Goal: Information Seeking & Learning: Learn about a topic

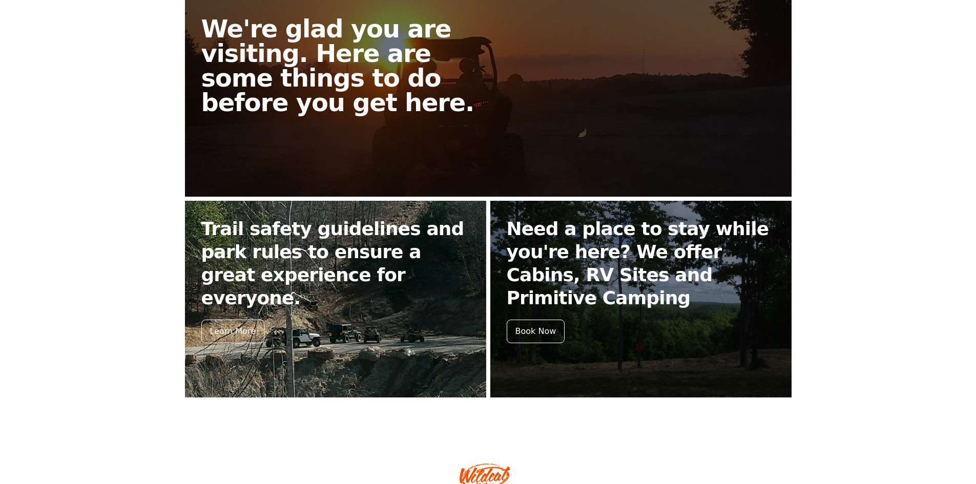
scroll to position [307, 0]
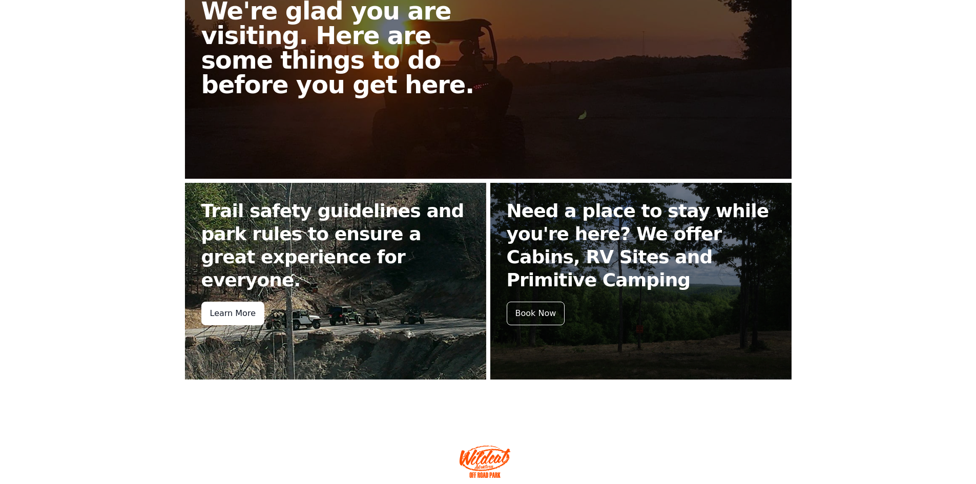
click at [237, 302] on div "Learn More" at bounding box center [232, 314] width 63 height 24
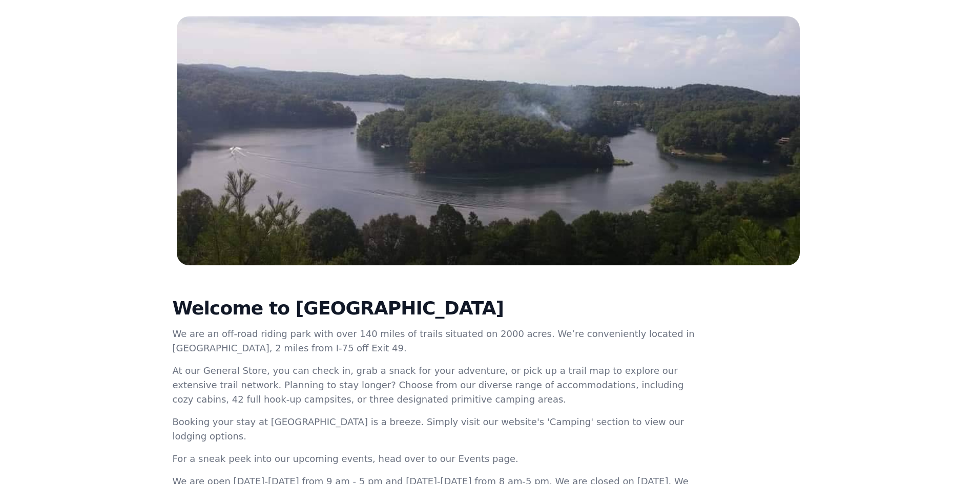
scroll to position [205, 0]
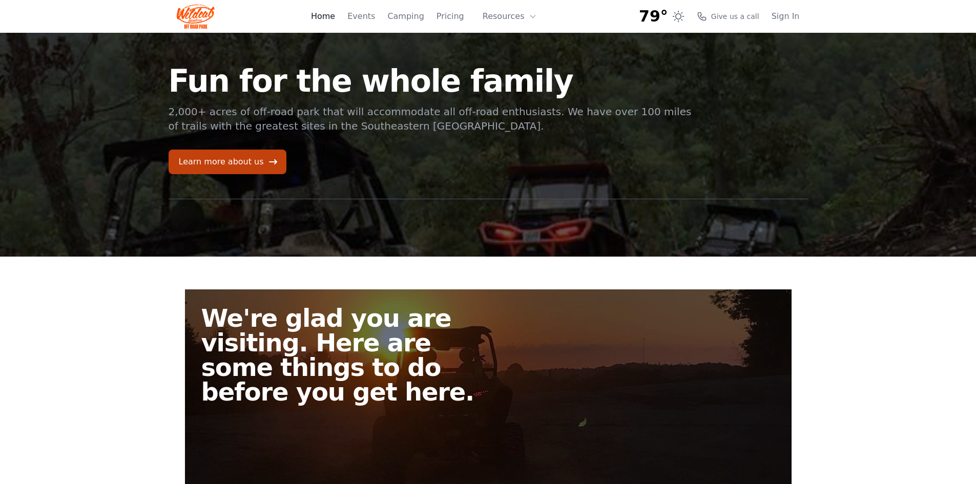
click at [331, 14] on link "Home" at bounding box center [323, 16] width 24 height 12
click at [374, 15] on link "Events" at bounding box center [361, 16] width 28 height 12
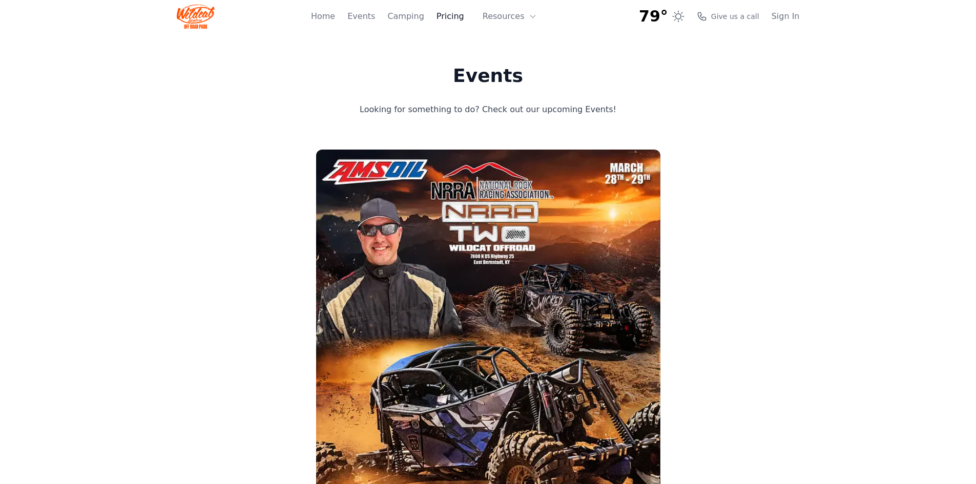
click at [456, 19] on link "Pricing" at bounding box center [450, 16] width 28 height 12
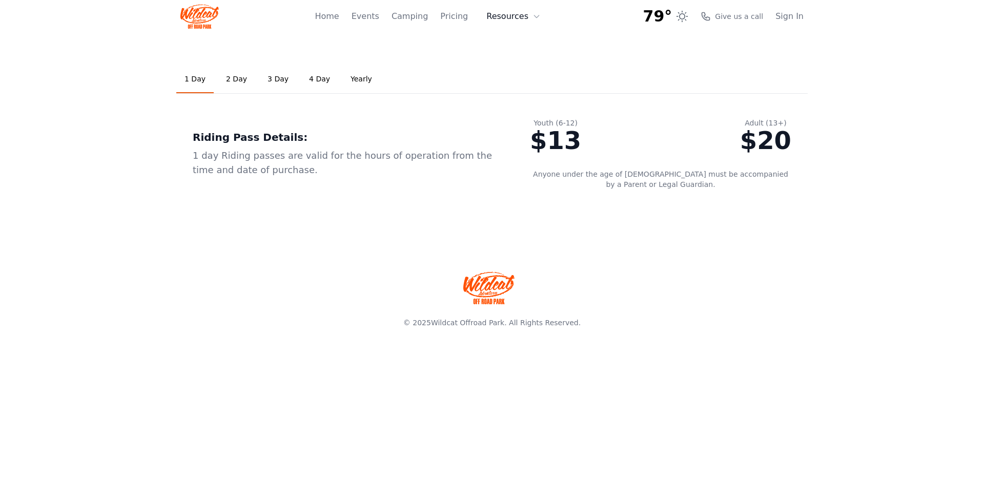
click at [511, 16] on button "Resources" at bounding box center [513, 16] width 67 height 20
click at [636, 68] on ul "1 Day 2 Day 3 Day 4 Day Yearly" at bounding box center [491, 80] width 631 height 28
